Goal: Information Seeking & Learning: Learn about a topic

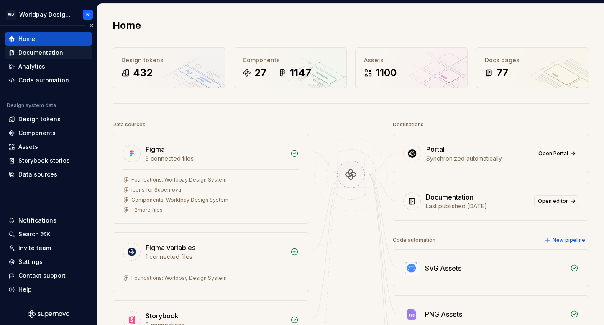
click at [53, 55] on div "Documentation" at bounding box center [40, 52] width 45 height 8
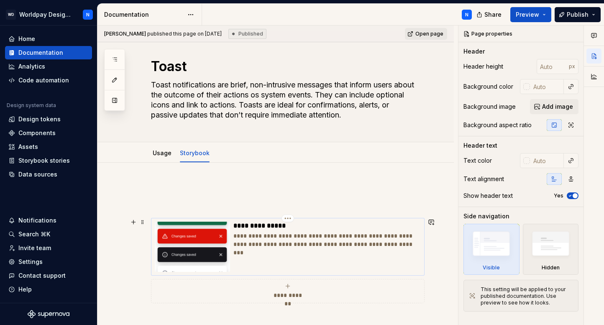
scroll to position [11, 0]
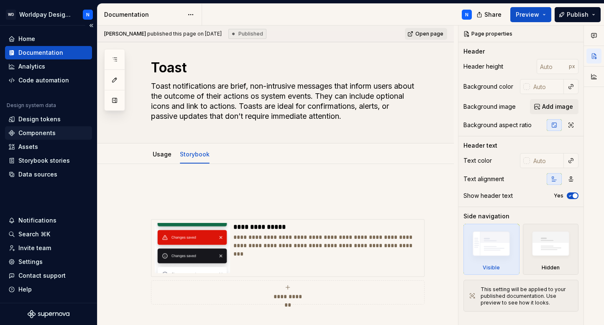
type textarea "*"
click at [28, 39] on div "Home" at bounding box center [26, 39] width 17 height 8
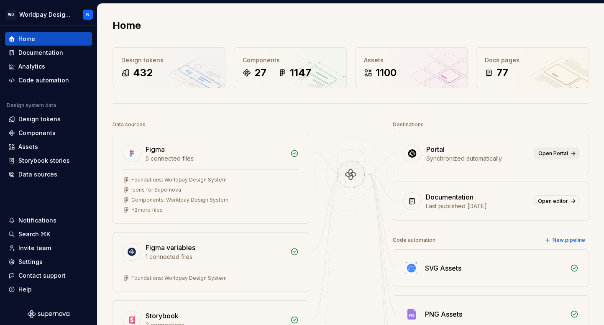
click at [559, 153] on span "Open Portal" at bounding box center [553, 153] width 30 height 7
click at [56, 161] on div "Storybook stories" at bounding box center [43, 160] width 51 height 8
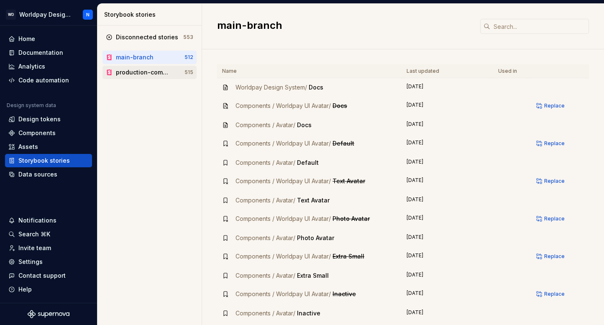
click at [148, 73] on div "production-components" at bounding box center [143, 72] width 55 height 8
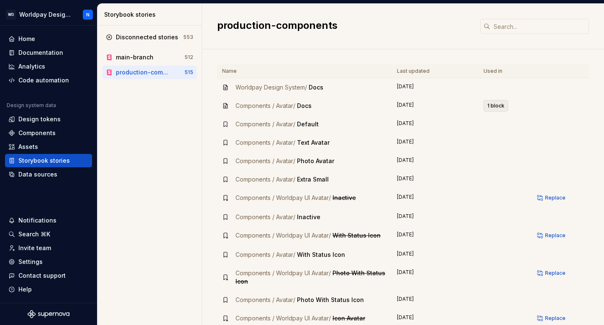
click at [503, 105] on span "1 block" at bounding box center [495, 105] width 17 height 7
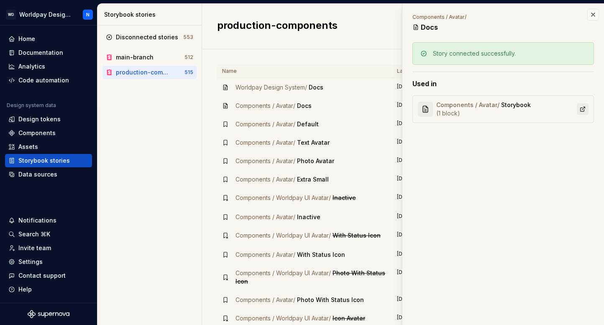
click at [584, 108] on link at bounding box center [582, 109] width 12 height 12
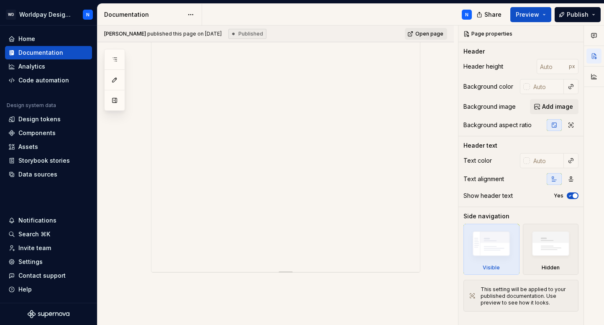
scroll to position [193, 0]
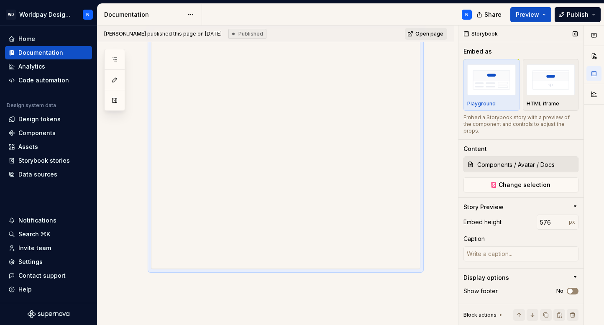
click at [578, 288] on button "No" at bounding box center [572, 291] width 12 height 7
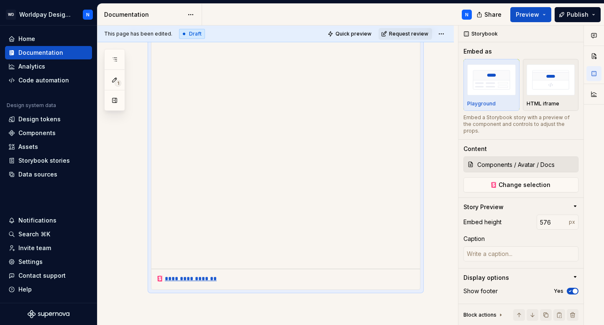
click at [190, 278] on div "**********" at bounding box center [186, 278] width 61 height 8
type textarea "*"
